Goal: Consume media (video, audio)

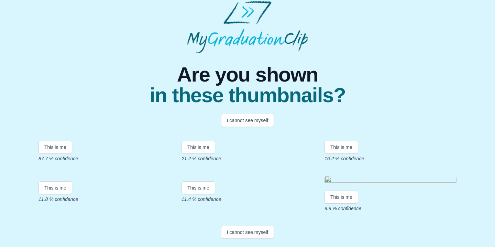
scroll to position [46, 0]
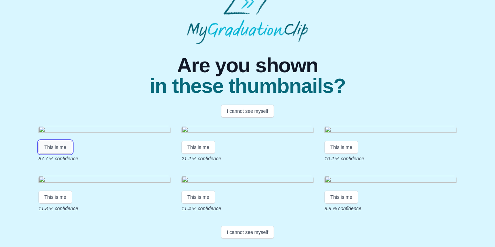
click at [55, 154] on button "This is me" at bounding box center [56, 147] width 34 height 13
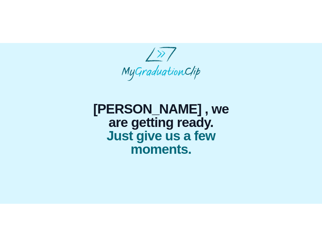
scroll to position [0, 0]
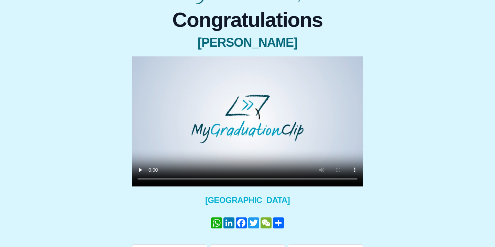
scroll to position [55, 0]
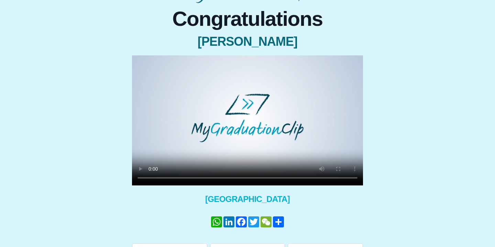
click at [66, 118] on div "Congratulations [PERSON_NAME] × Share your GraduationClip now! WhatsApp LinkedI…" at bounding box center [248, 129] width 484 height 253
click at [63, 118] on div "Congratulations [PERSON_NAME] × Share your GraduationClip now! WhatsApp LinkedI…" at bounding box center [248, 129] width 484 height 253
click at [74, 122] on div "Congratulations Christos Ioannides × Share your GraduationClip now! WhatsApp Li…" at bounding box center [248, 129] width 484 height 253
click at [229, 114] on video at bounding box center [247, 120] width 231 height 130
click at [249, 108] on video at bounding box center [247, 120] width 231 height 130
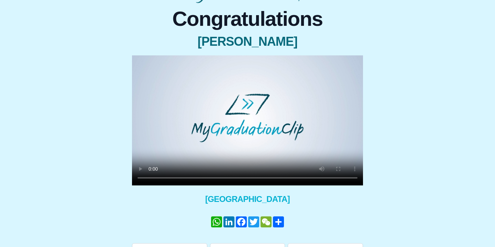
click at [257, 99] on video at bounding box center [247, 120] width 231 height 130
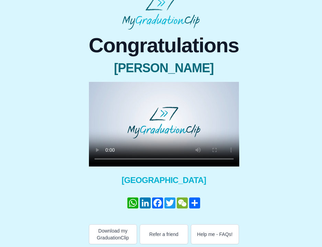
scroll to position [0, 0]
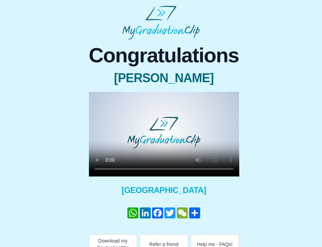
click at [174, 133] on video at bounding box center [164, 134] width 151 height 85
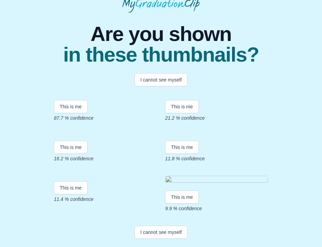
scroll to position [184, 0]
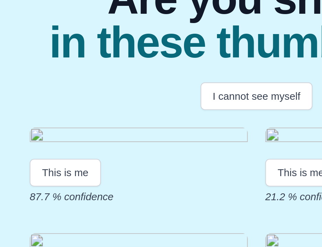
drag, startPoint x: 161, startPoint y: 75, endPoint x: 161, endPoint y: 68, distance: 6.5
click at [161, 76] on div "This is me 87.7 % confidence This is me 21.2 % confidence This is me 16.2 % con…" at bounding box center [161, 144] width 215 height 136
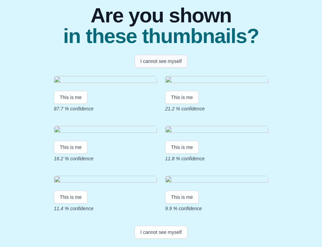
scroll to position [191, 0]
click at [160, 212] on div "This is me 87.7 % confidence This is me 21.2 % confidence This is me 16.2 % con…" at bounding box center [161, 143] width 231 height 147
click at [34, 65] on div "Are you shown in these thumbnails? I cannot see myself This is me 87.7 % confid…" at bounding box center [161, 117] width 311 height 247
click at [89, 176] on img at bounding box center [105, 180] width 103 height 9
